Goal: Transaction & Acquisition: Subscribe to service/newsletter

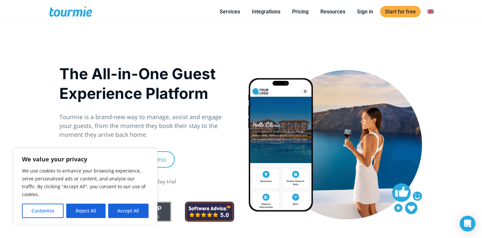
scroll to position [13, 0]
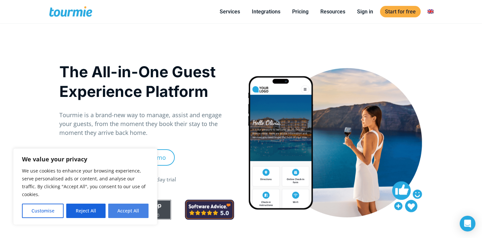
click at [124, 212] on button "Accept All" at bounding box center [128, 211] width 40 height 14
checkbox input "true"
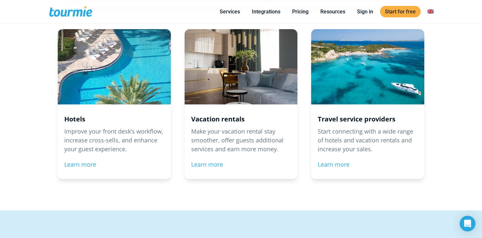
scroll to position [720, 0]
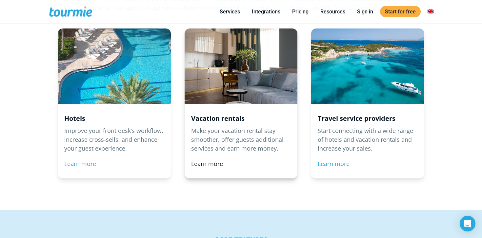
click at [206, 164] on link "Learn more" at bounding box center [207, 164] width 32 height 8
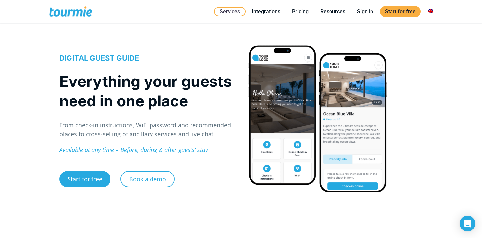
scroll to position [10, 0]
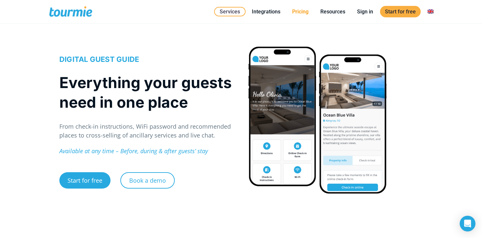
click at [301, 13] on link "Pricing" at bounding box center [300, 12] width 26 height 8
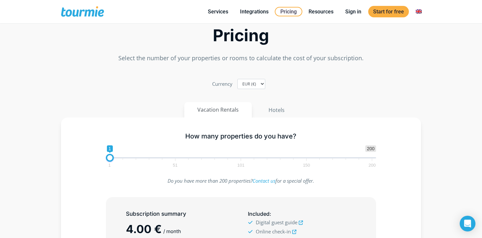
scroll to position [36, 0]
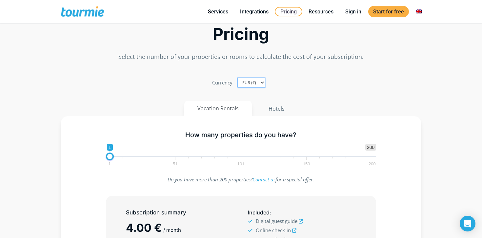
click at [261, 83] on select "EUR (€) USD ($) GBP (£)" at bounding box center [251, 83] width 28 height 10
select select "USD"
click at [237, 78] on select "EUR (€) USD ($) GBP (£)" at bounding box center [251, 83] width 28 height 10
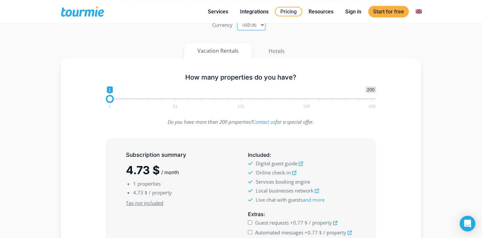
scroll to position [96, 0]
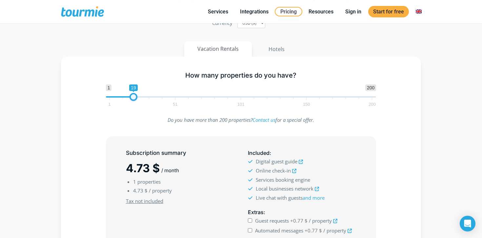
type input "18"
drag, startPoint x: 110, startPoint y: 97, endPoint x: 132, endPoint y: 95, distance: 22.7
click at [132, 95] on span at bounding box center [132, 97] width 8 height 8
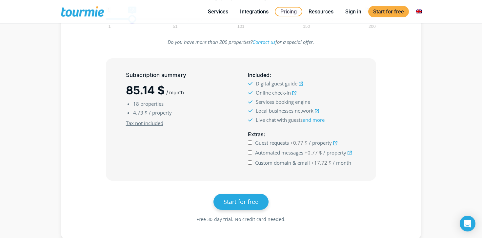
scroll to position [178, 0]
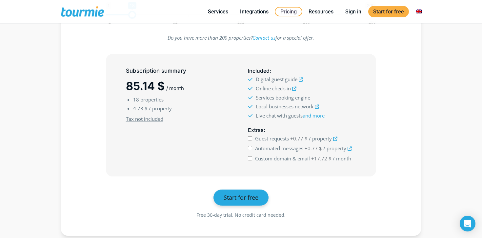
click at [252, 199] on span "Start for free" at bounding box center [241, 198] width 35 height 8
